Goal: Transaction & Acquisition: Download file/media

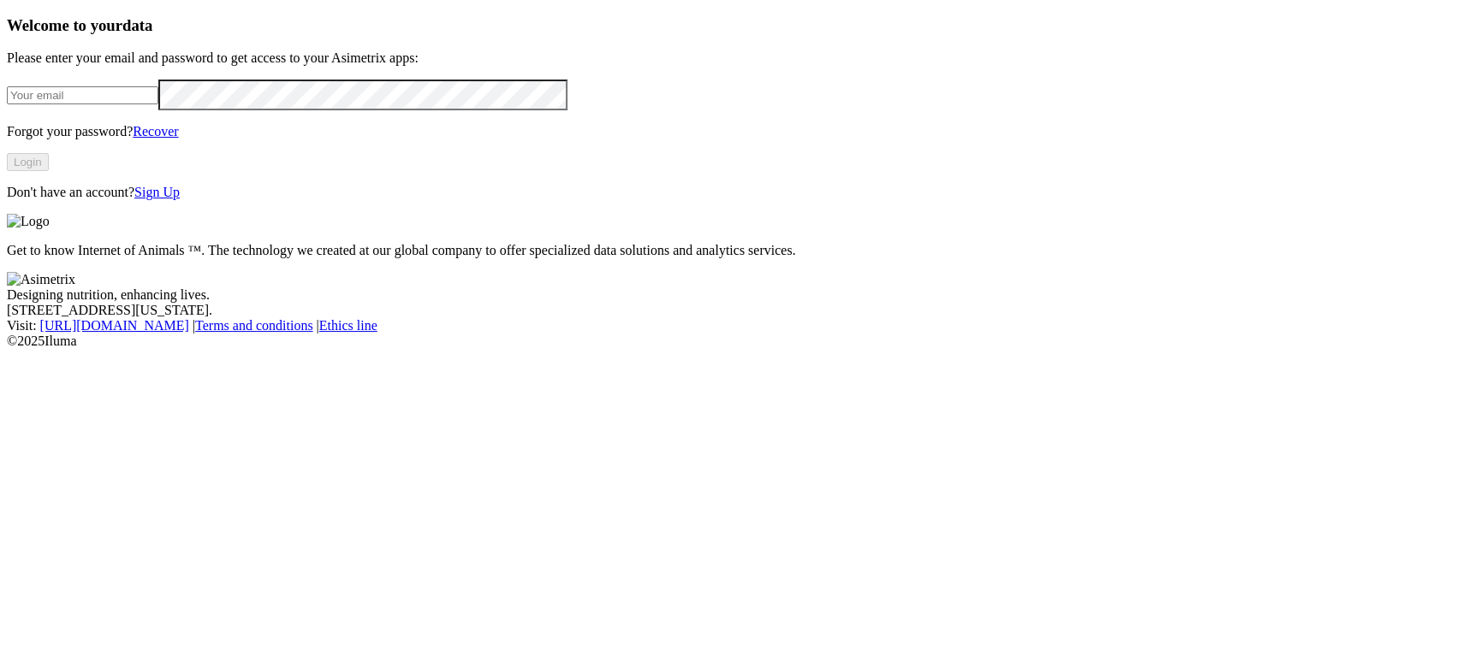
type input "[PERSON_NAME][EMAIL_ADDRESS][PERSON_NAME][DOMAIN_NAME]"
drag, startPoint x: 308, startPoint y: 398, endPoint x: 335, endPoint y: 399, distance: 27.4
click at [49, 171] on button "Login" at bounding box center [28, 162] width 42 height 18
